Goal: Check status: Check status

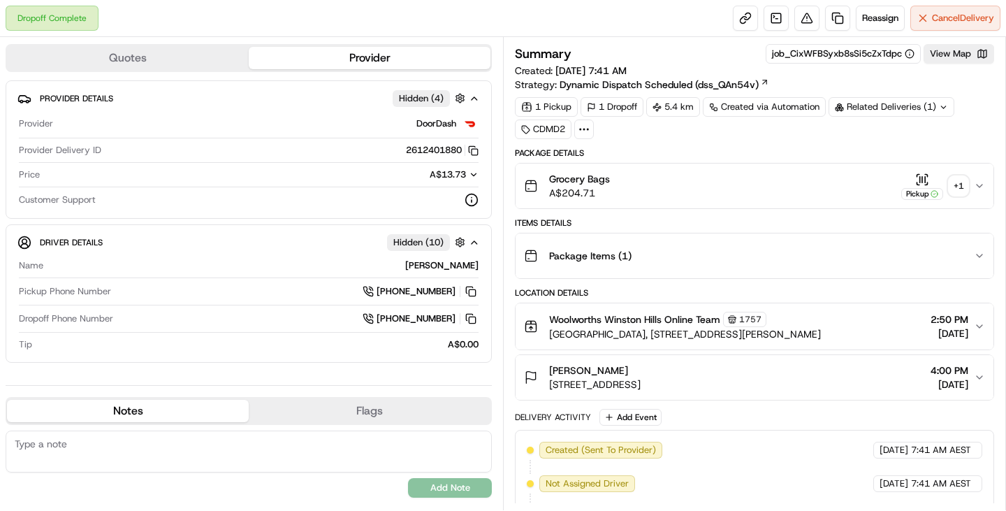
click at [954, 182] on div "+ 1" at bounding box center [959, 186] width 20 height 20
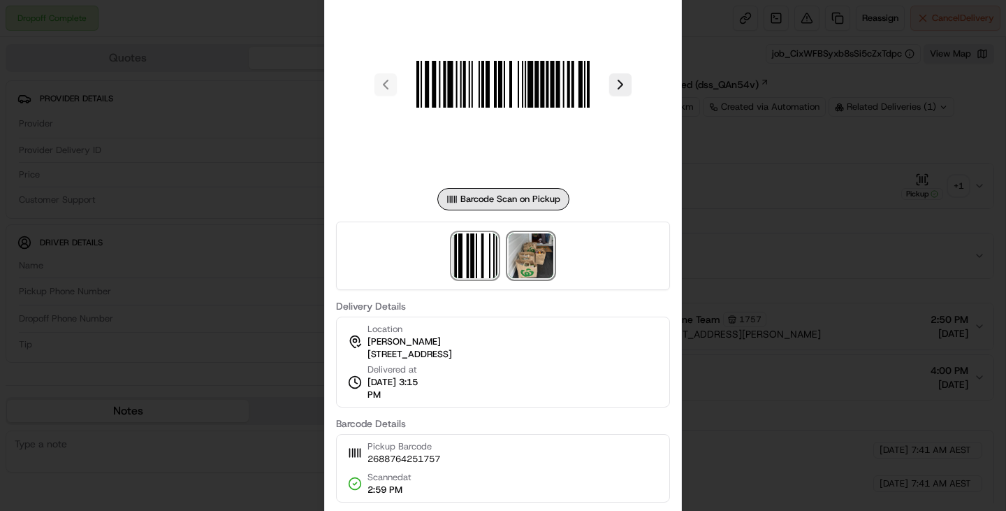
click at [552, 261] on img at bounding box center [531, 255] width 45 height 45
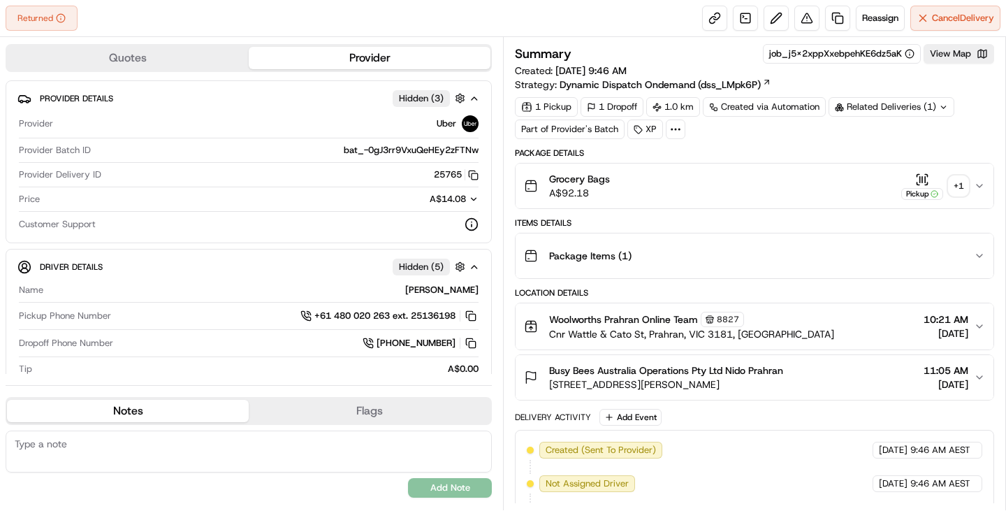
click at [961, 182] on div "+ 1" at bounding box center [959, 186] width 20 height 20
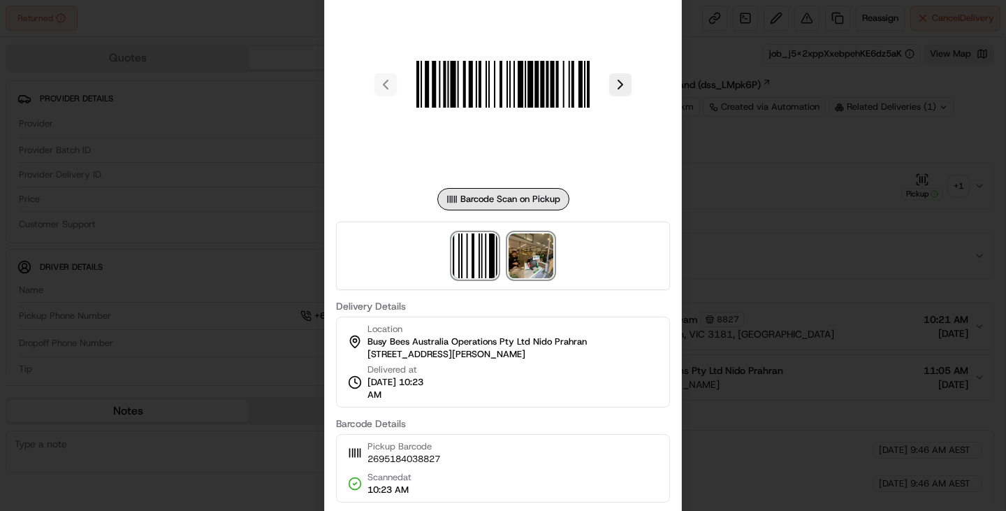
click at [529, 251] on img at bounding box center [531, 255] width 45 height 45
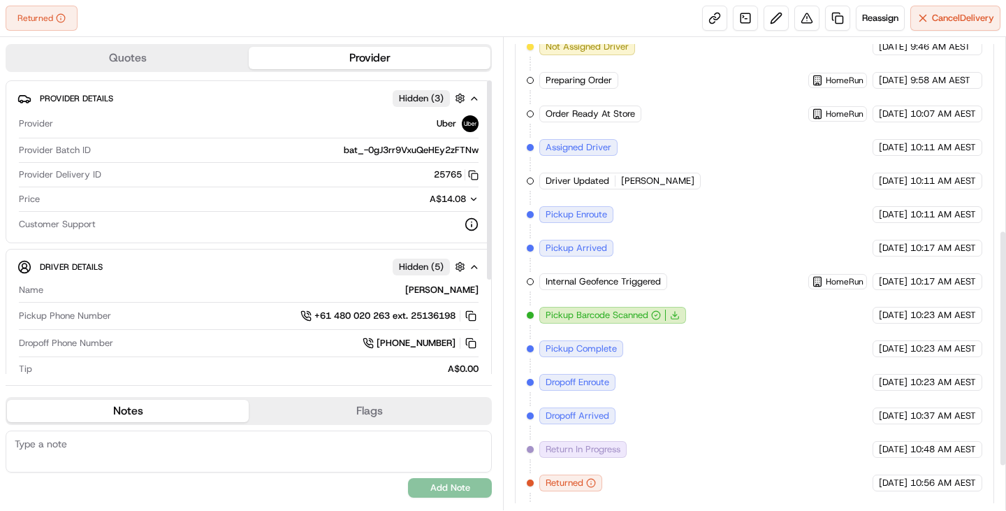
scroll to position [470, 0]
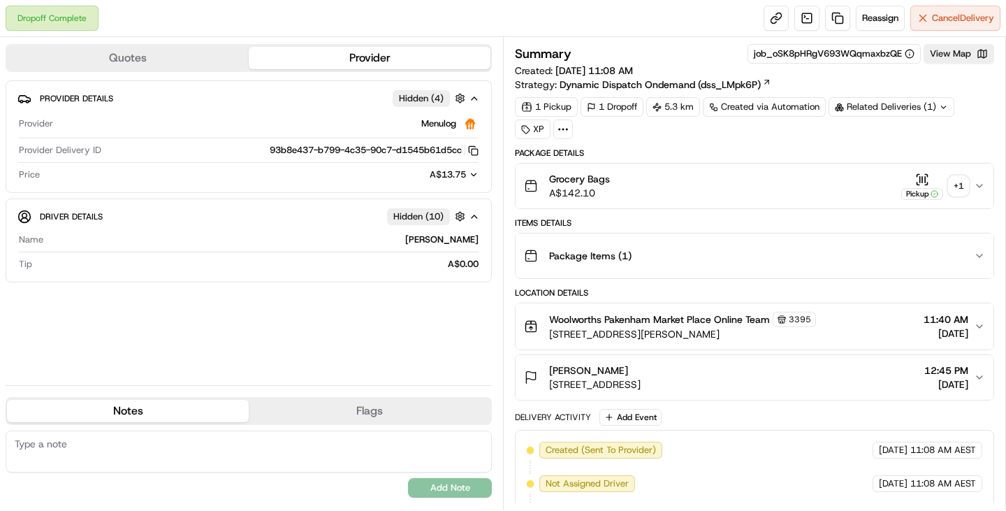
click at [956, 185] on div "+ 1" at bounding box center [959, 186] width 20 height 20
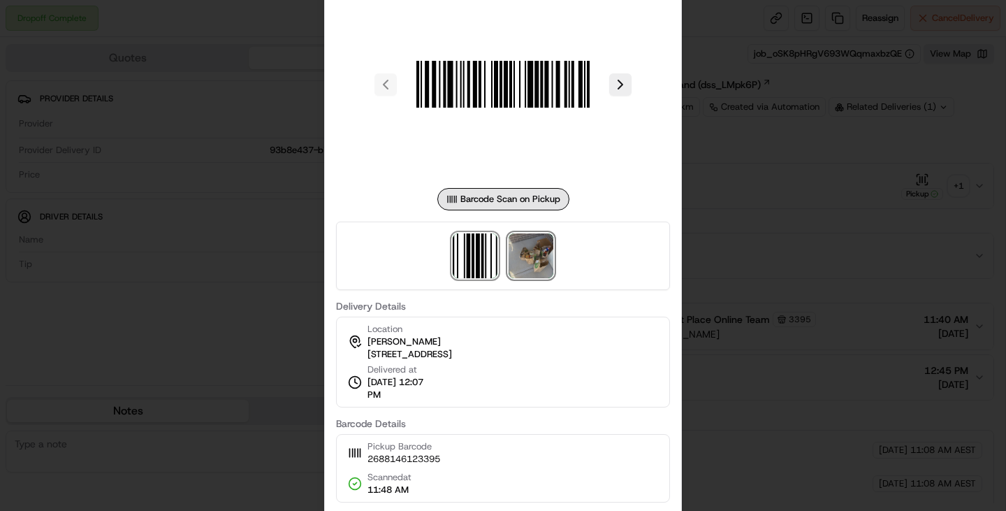
click at [525, 251] on img at bounding box center [531, 255] width 45 height 45
